Goal: Use online tool/utility: Use online tool/utility

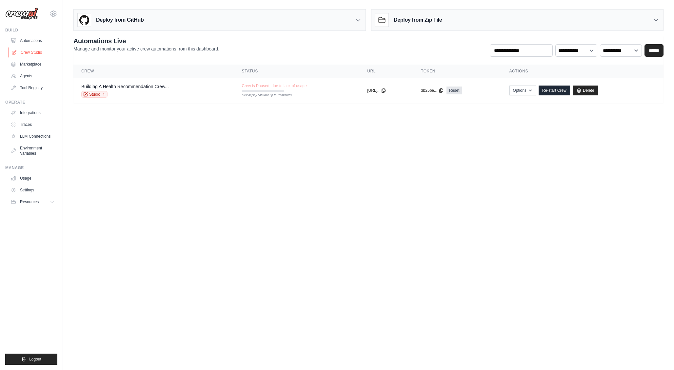
click at [32, 52] on link "Crew Studio" at bounding box center [34, 52] width 50 height 10
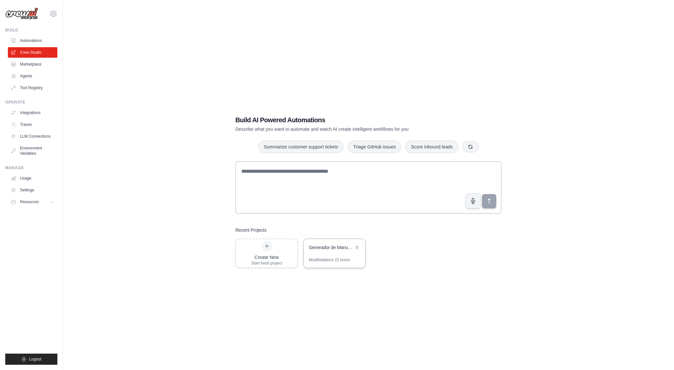
click at [326, 256] on div "Generador de Manuales Empresariales con Compliance Legal MX" at bounding box center [335, 248] width 62 height 18
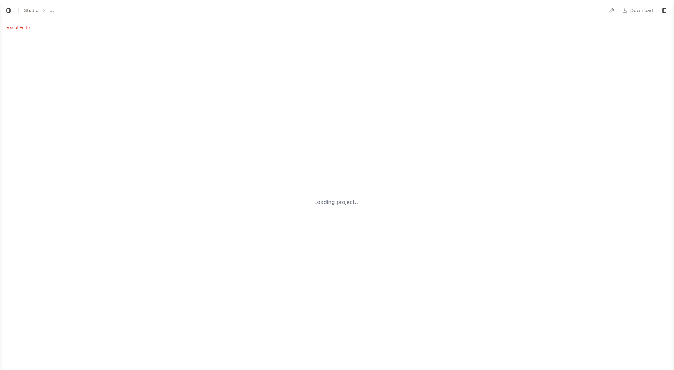
select select "****"
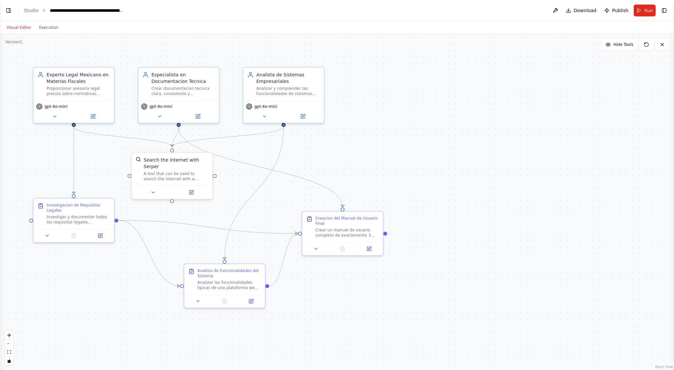
scroll to position [1122, 0]
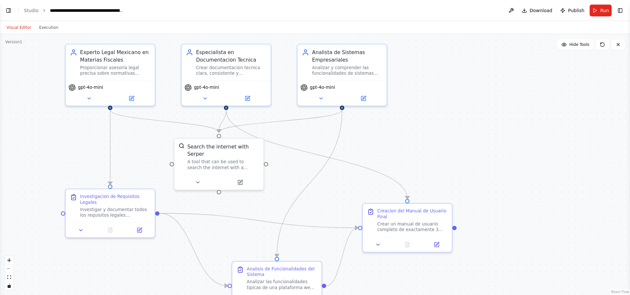
drag, startPoint x: 449, startPoint y: 110, endPoint x: 483, endPoint y: 107, distance: 34.0
click at [483, 107] on div ".deletable-edge-delete-btn { width: 20px; height: 20px; border: 0px solid #ffff…" at bounding box center [315, 164] width 630 height 261
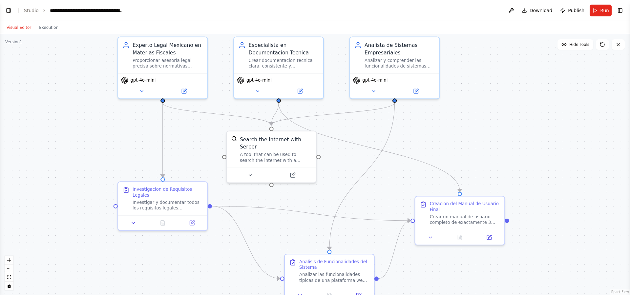
drag, startPoint x: 377, startPoint y: 144, endPoint x: 430, endPoint y: 138, distance: 53.2
click at [430, 138] on div ".deletable-edge-delete-btn { width: 20px; height: 20px; border: 0px solid #ffff…" at bounding box center [315, 164] width 630 height 261
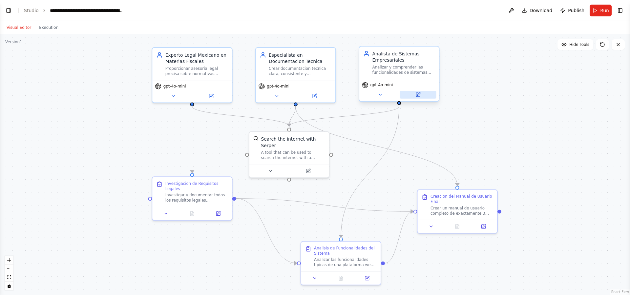
click at [421, 93] on button at bounding box center [417, 95] width 36 height 8
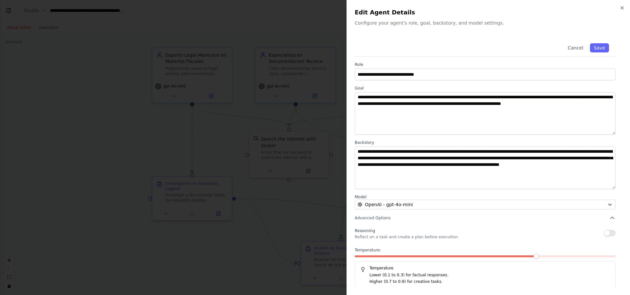
click at [301, 103] on div at bounding box center [315, 147] width 630 height 295
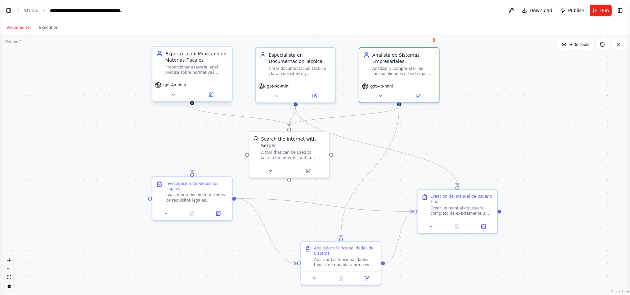
click at [183, 72] on div "Proporcionar asesoría legal precisa sobre normativas mexicanas, especialmente f…" at bounding box center [196, 70] width 63 height 10
click at [213, 95] on icon at bounding box center [210, 94] width 5 height 5
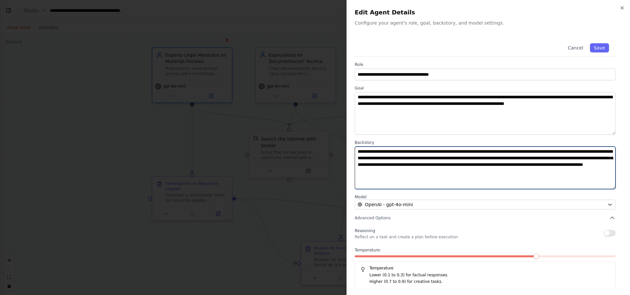
drag, startPoint x: 439, startPoint y: 178, endPoint x: 392, endPoint y: 140, distance: 61.1
click at [392, 140] on div "**********" at bounding box center [484, 164] width 261 height 49
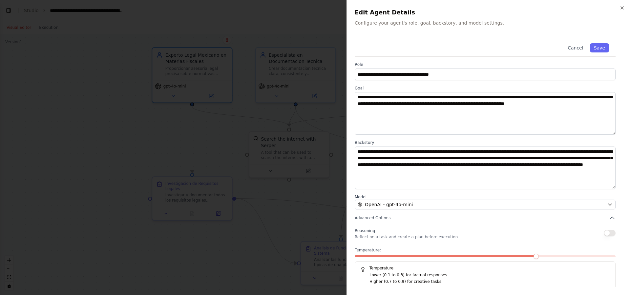
click at [316, 169] on div at bounding box center [315, 147] width 630 height 295
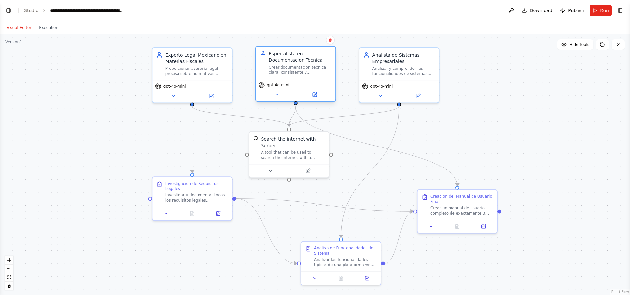
click at [315, 61] on div "Especialista en Documentacion Tecnica" at bounding box center [300, 56] width 63 height 13
click at [316, 96] on icon at bounding box center [314, 94] width 5 height 5
click at [315, 99] on div "gpt-4o-mini" at bounding box center [295, 90] width 79 height 22
click at [419, 95] on icon at bounding box center [418, 95] width 4 height 4
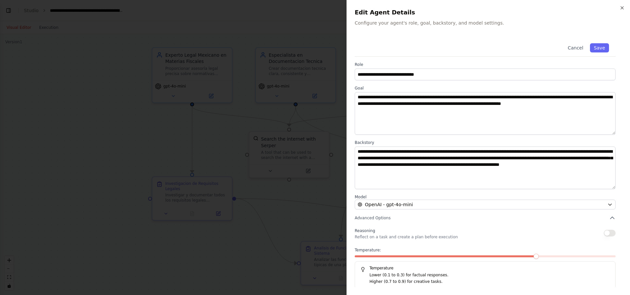
click at [331, 108] on div at bounding box center [315, 147] width 630 height 295
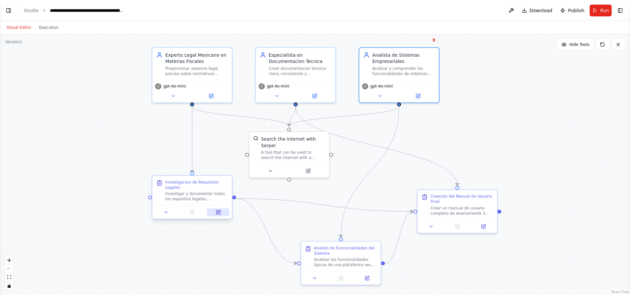
click at [218, 212] on icon at bounding box center [218, 211] width 3 height 3
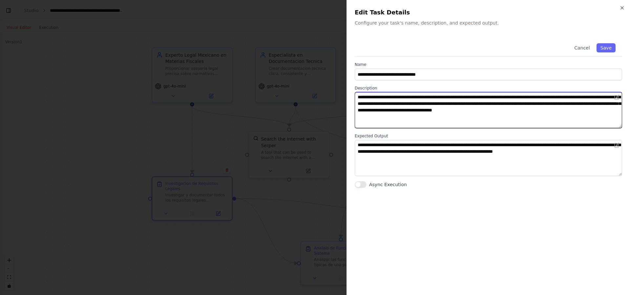
click at [405, 121] on textarea "**********" at bounding box center [487, 110] width 267 height 36
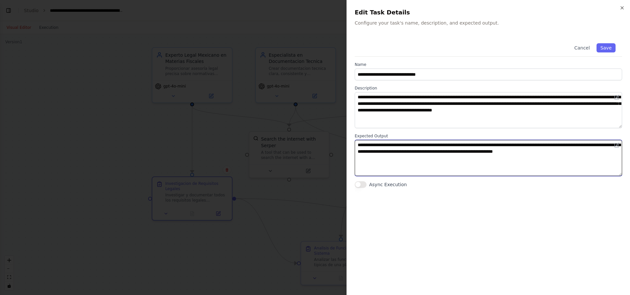
drag, startPoint x: 406, startPoint y: 162, endPoint x: 354, endPoint y: 145, distance: 55.1
click at [354, 145] on div "**********" at bounding box center [487, 147] width 283 height 295
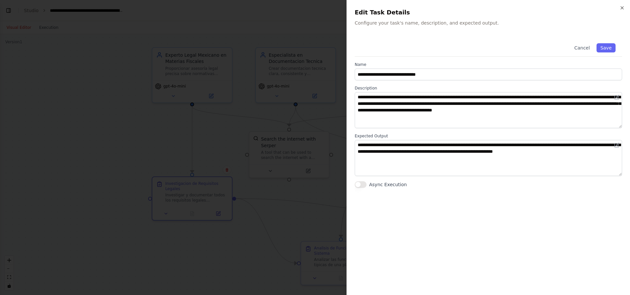
click at [305, 201] on div at bounding box center [315, 147] width 630 height 295
